Goal: Information Seeking & Learning: Compare options

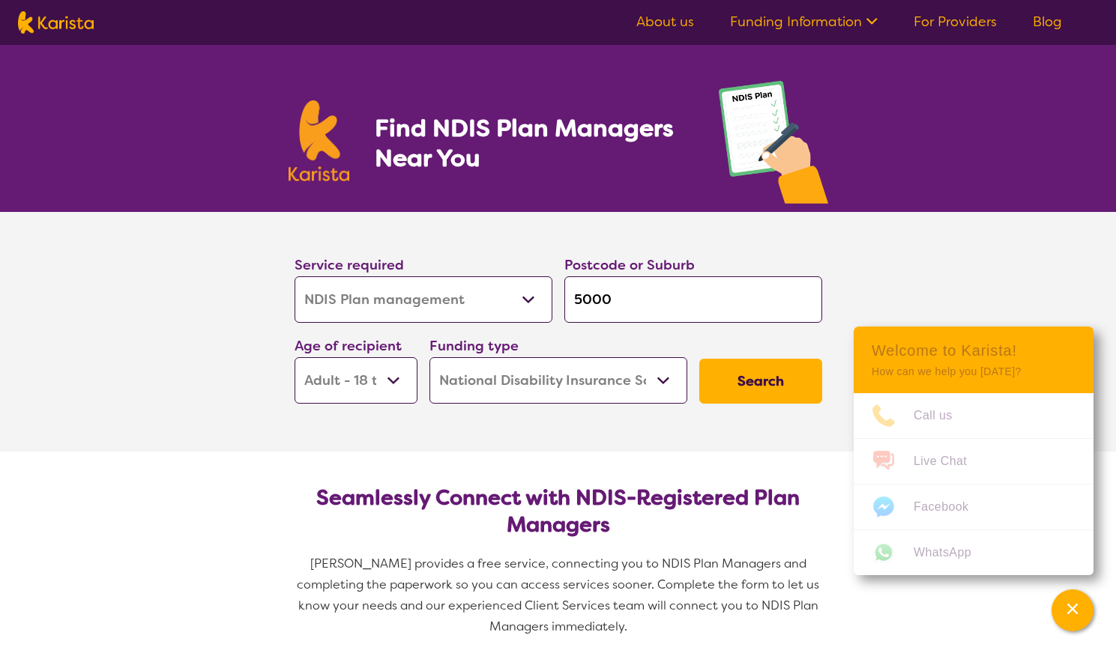
select select "NDIS Plan management"
select select "AD"
select select "NDIS"
select select "NDIS Plan management"
select select "AD"
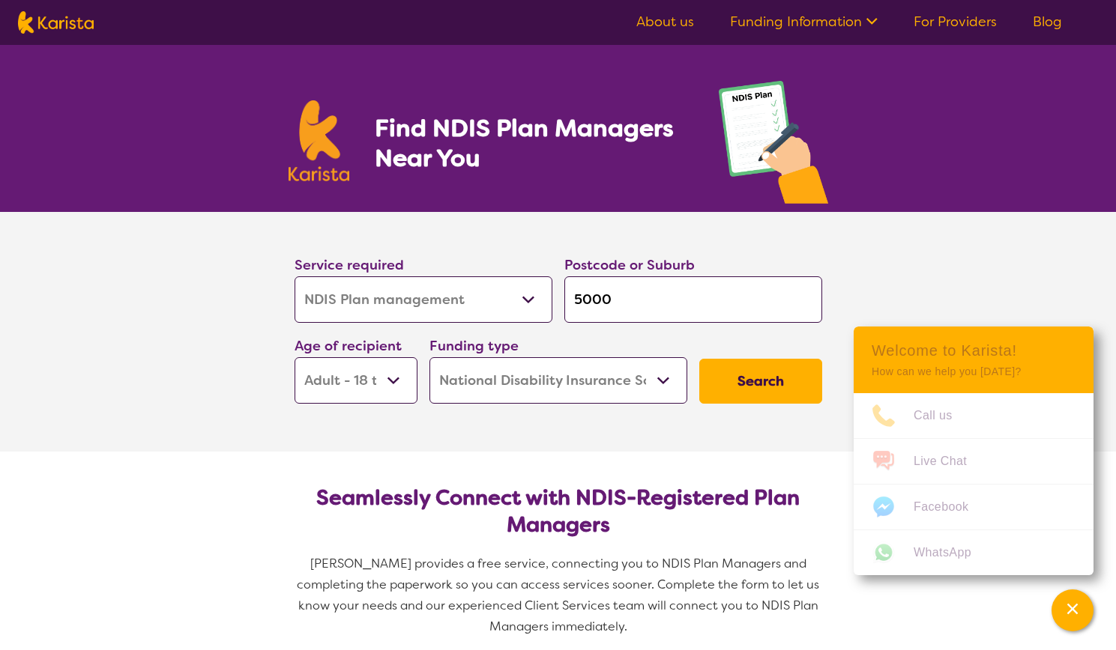
select select "NDIS"
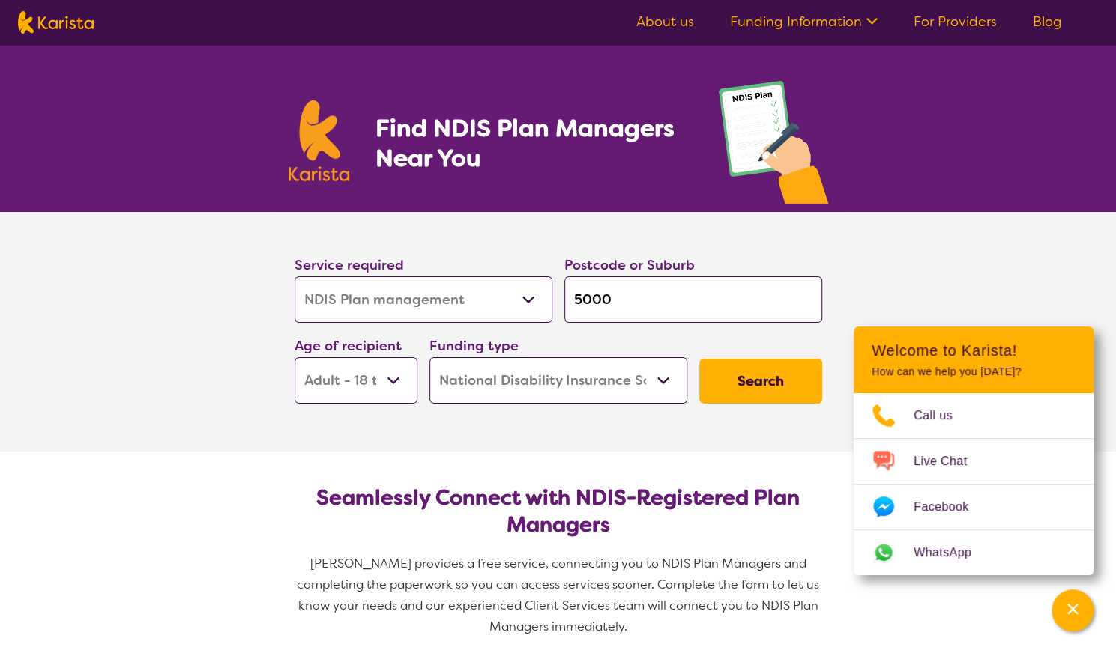
click at [748, 382] on button "Search" at bounding box center [760, 381] width 123 height 45
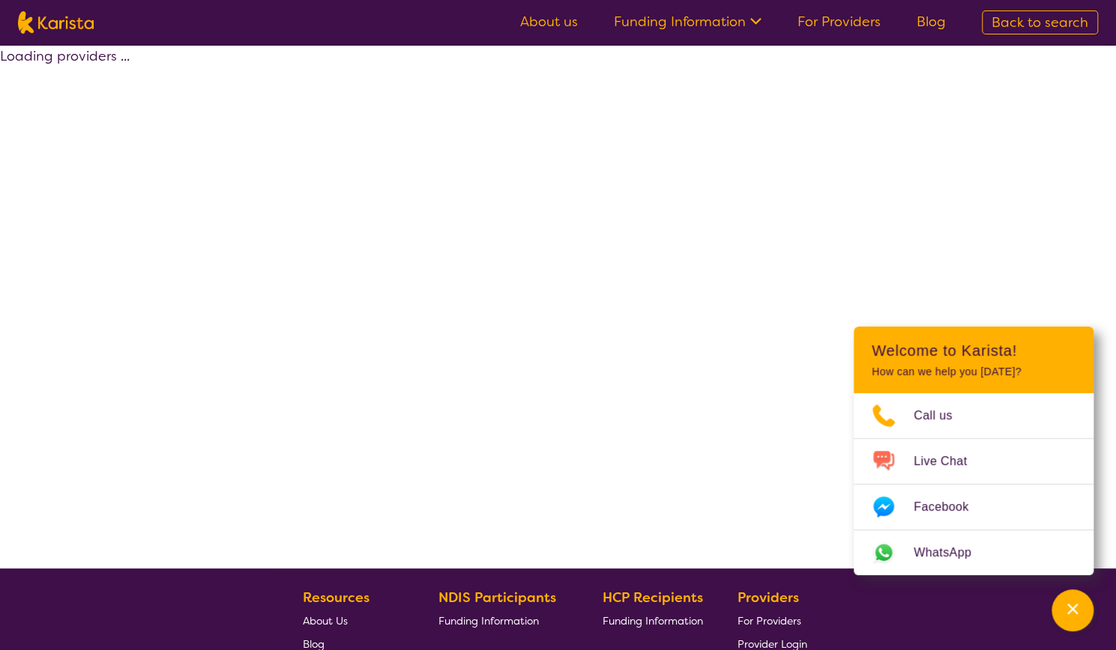
select select "by_score"
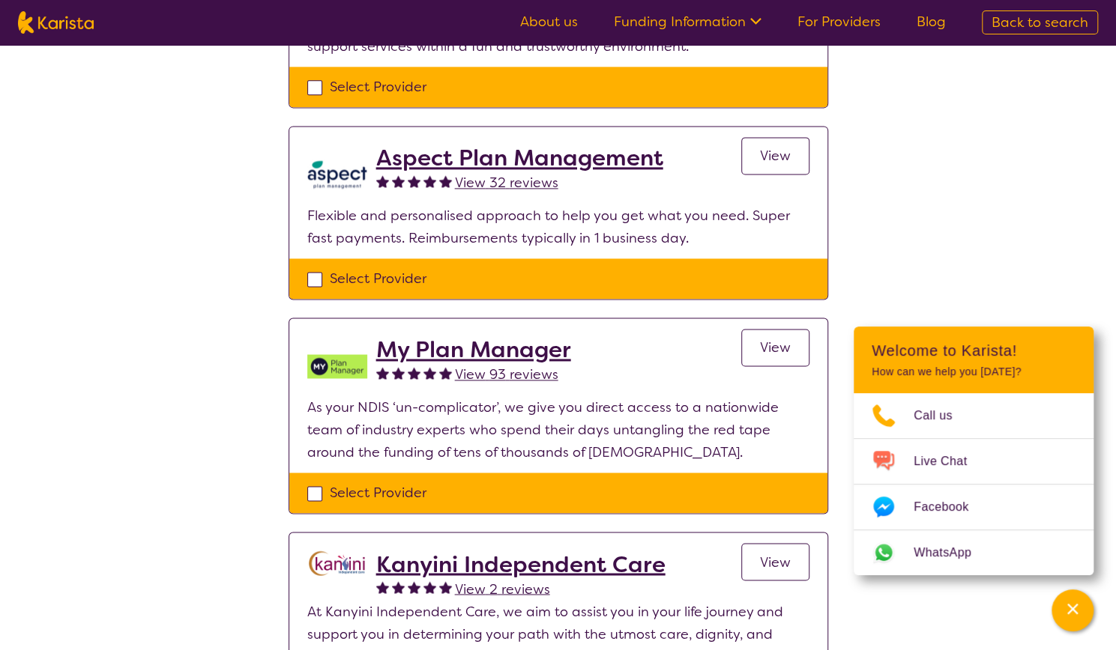
scroll to position [1124, 0]
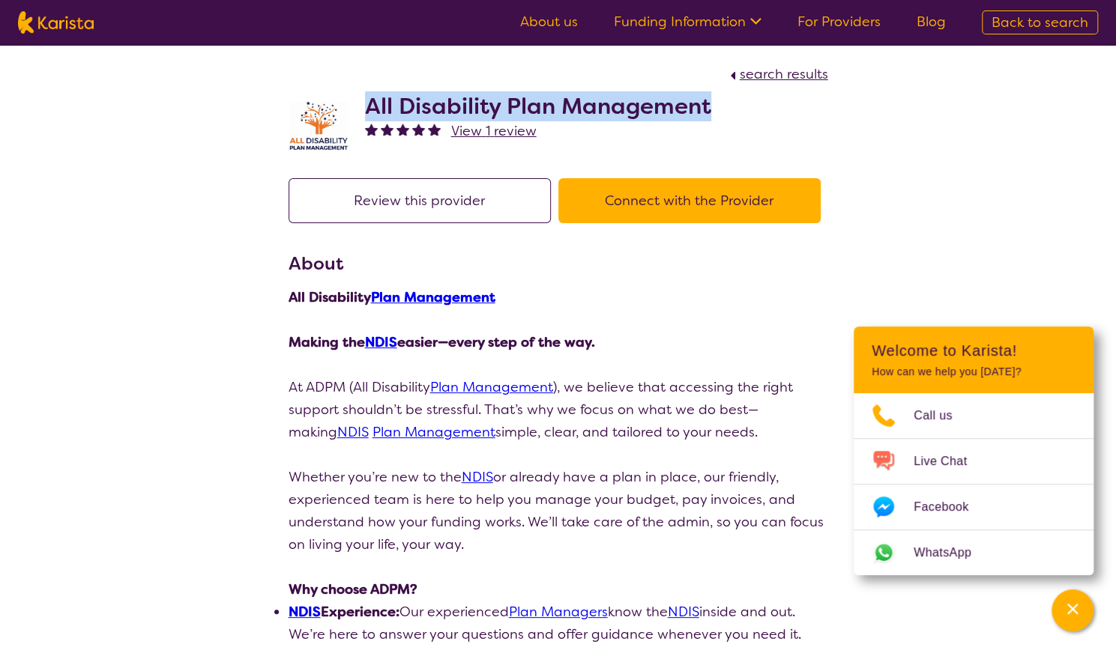
drag, startPoint x: 361, startPoint y: 106, endPoint x: 715, endPoint y: 115, distance: 353.7
click at [715, 115] on div "All Disability Plan Management View 1 review" at bounding box center [557, 122] width 539 height 75
copy h2 "All Disability Plan Management"
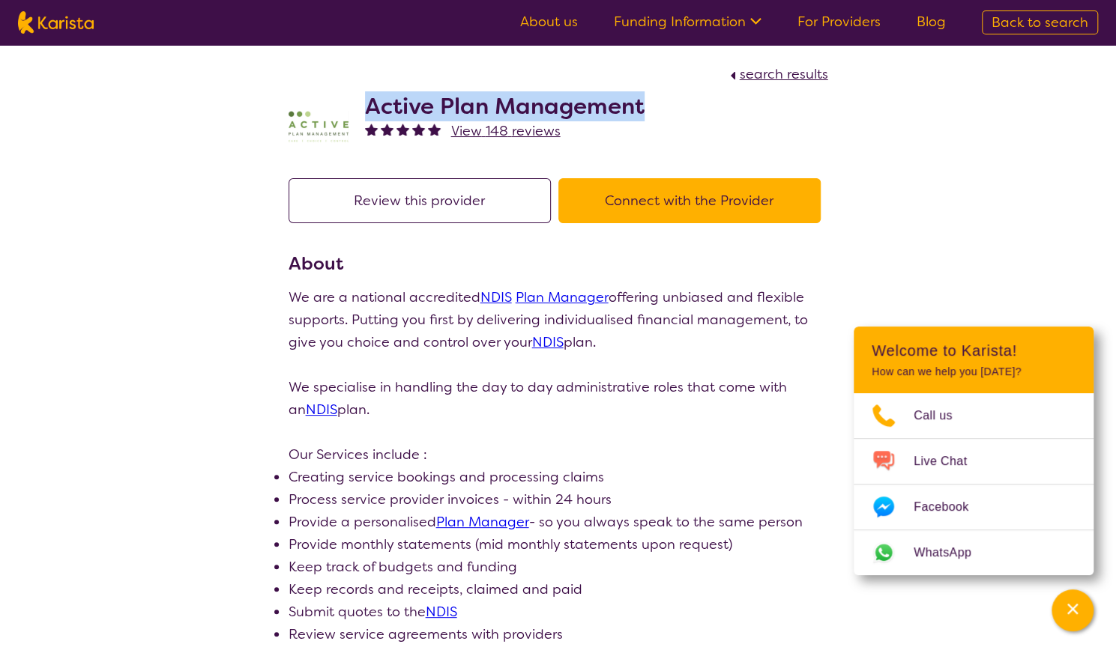
drag, startPoint x: 655, startPoint y: 104, endPoint x: 367, endPoint y: 103, distance: 287.7
click at [367, 103] on div "Active Plan Management View 148 reviews" at bounding box center [557, 122] width 539 height 75
copy h2 "Active Plan Management"
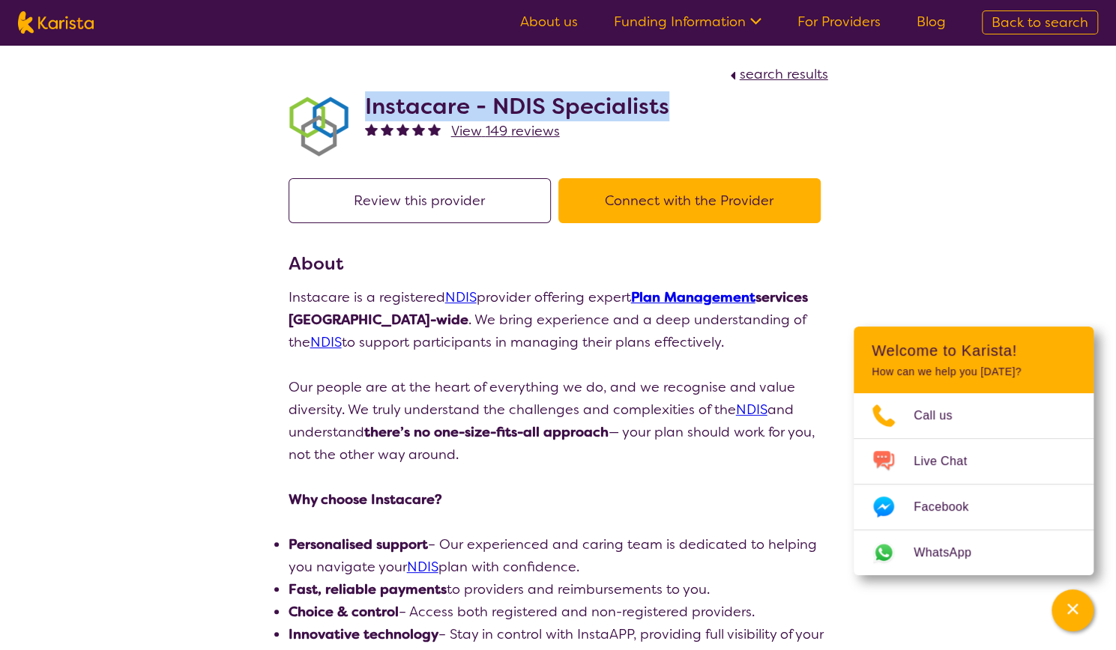
drag, startPoint x: 662, startPoint y: 107, endPoint x: 367, endPoint y: 109, distance: 295.2
click at [367, 109] on h2 "Instacare - NDIS Specialists" at bounding box center [517, 106] width 304 height 27
copy h2 "Instacare - NDIS Specialists"
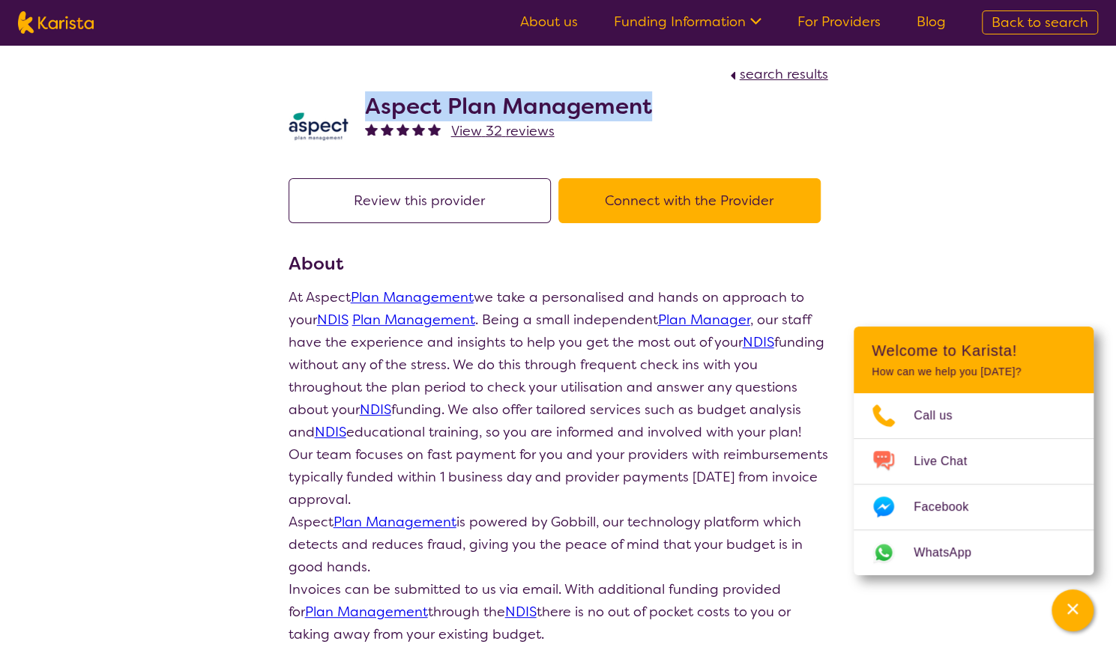
drag, startPoint x: 656, startPoint y: 102, endPoint x: 371, endPoint y: 102, distance: 284.7
click at [371, 102] on div "Aspect Plan Management View 32 reviews" at bounding box center [557, 122] width 539 height 75
copy h2 "Aspect Plan Management"
